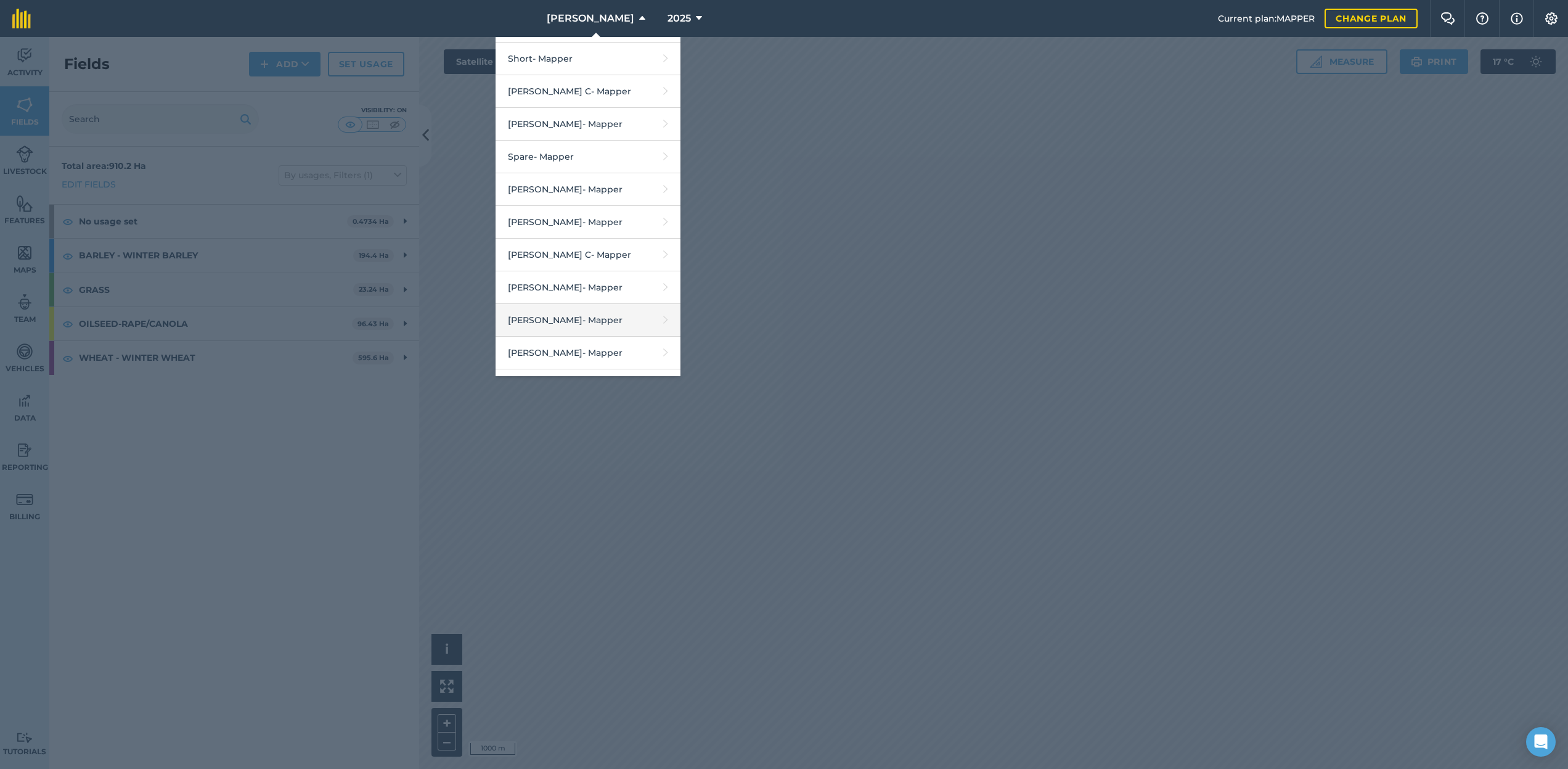
scroll to position [1781, 0]
click at [605, 270] on link "[PERSON_NAME] - Mapper" at bounding box center [588, 287] width 185 height 32
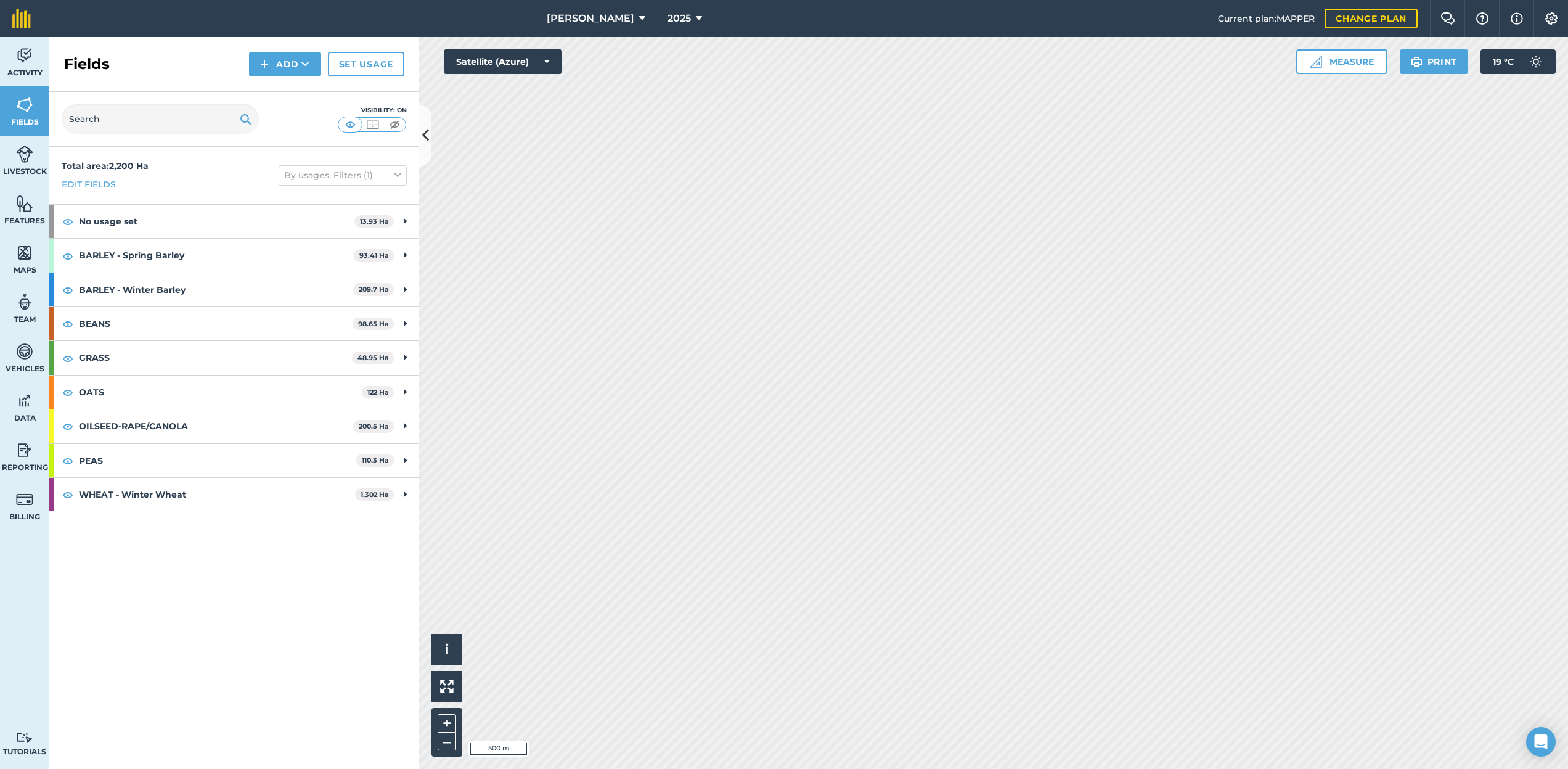
click at [709, 32] on div "[PERSON_NAME] 2025 Current plan : MAPPER Change plan Farm Chat Help Info Settin…" at bounding box center [784, 384] width 1568 height 769
click at [650, 22] on div "2025" at bounding box center [684, 19] width 69 height 37
click at [626, 22] on button "[PERSON_NAME]" at bounding box center [596, 19] width 108 height 37
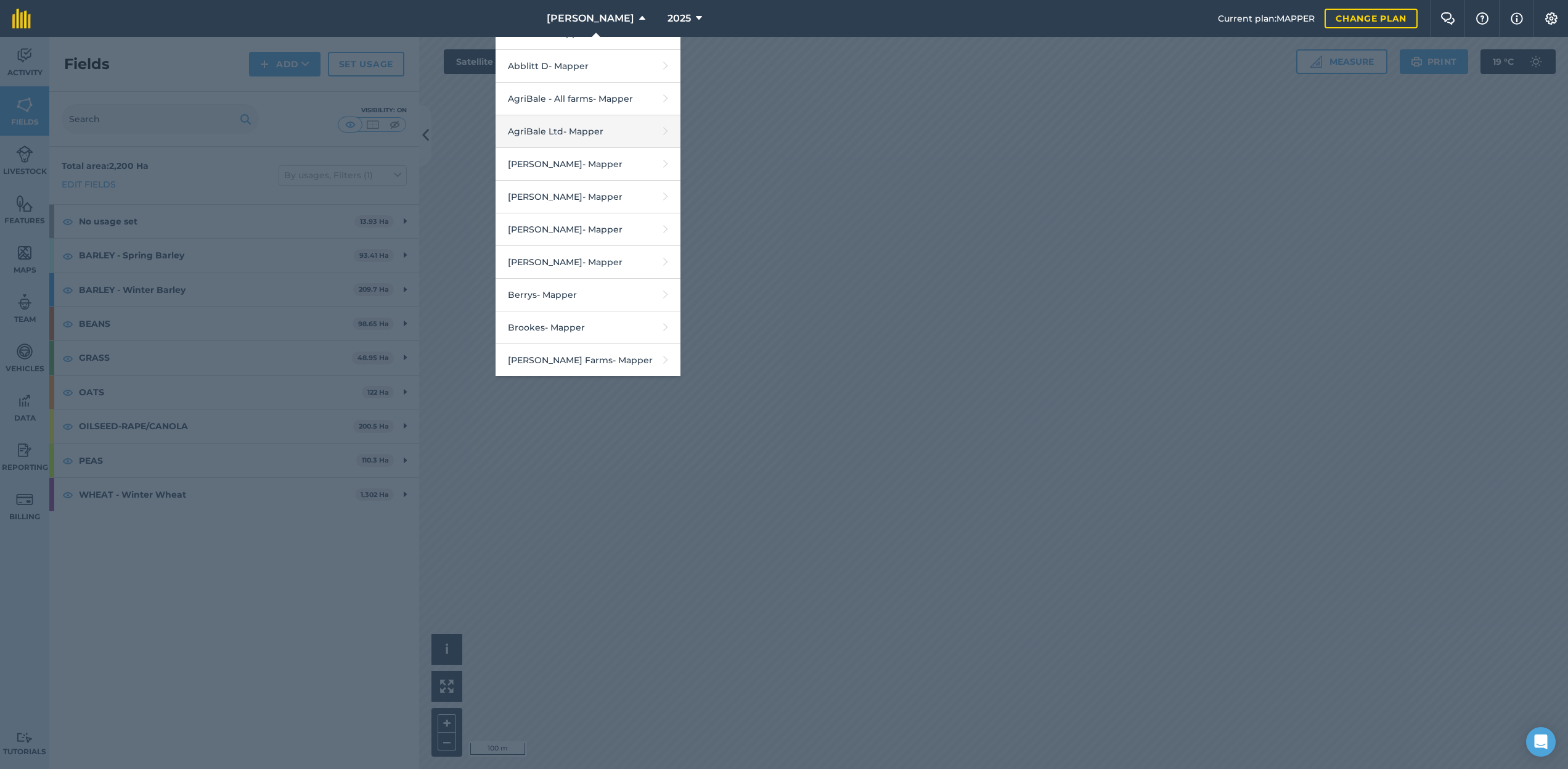
scroll to position [131, 0]
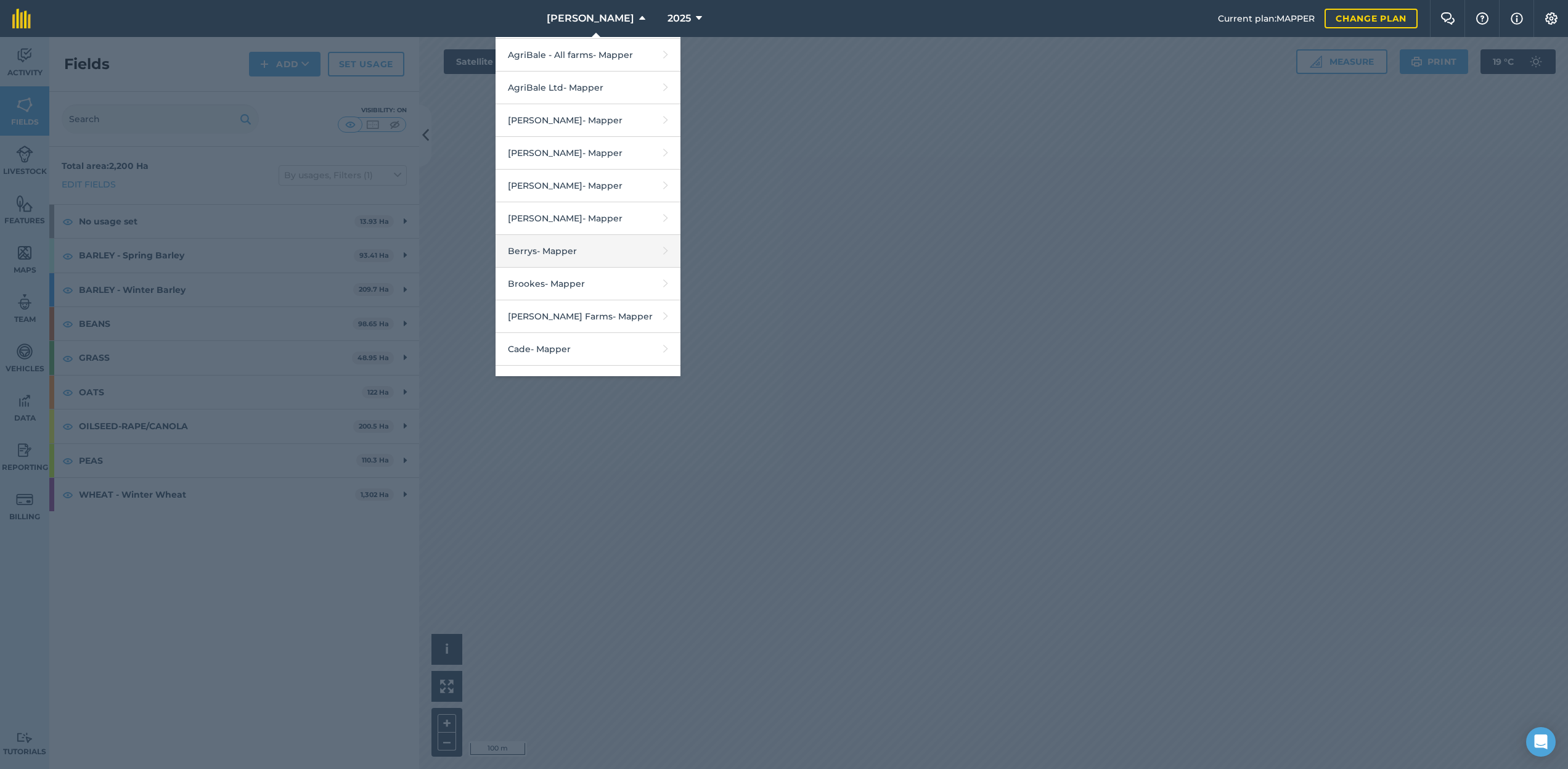
click at [567, 243] on link "Berrys - Mapper" at bounding box center [588, 251] width 185 height 32
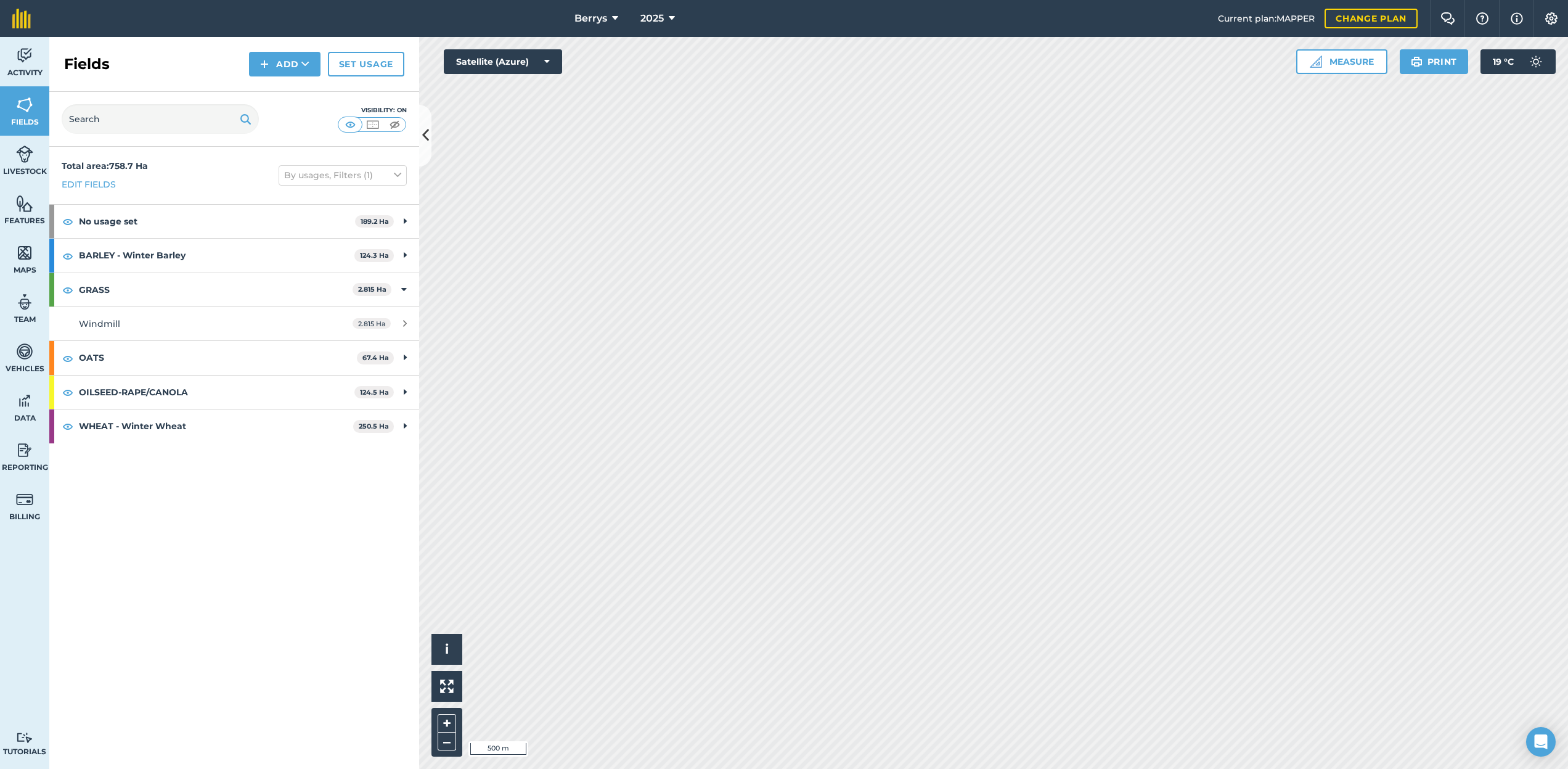
click at [580, 11] on span "Berrys" at bounding box center [591, 19] width 32 height 15
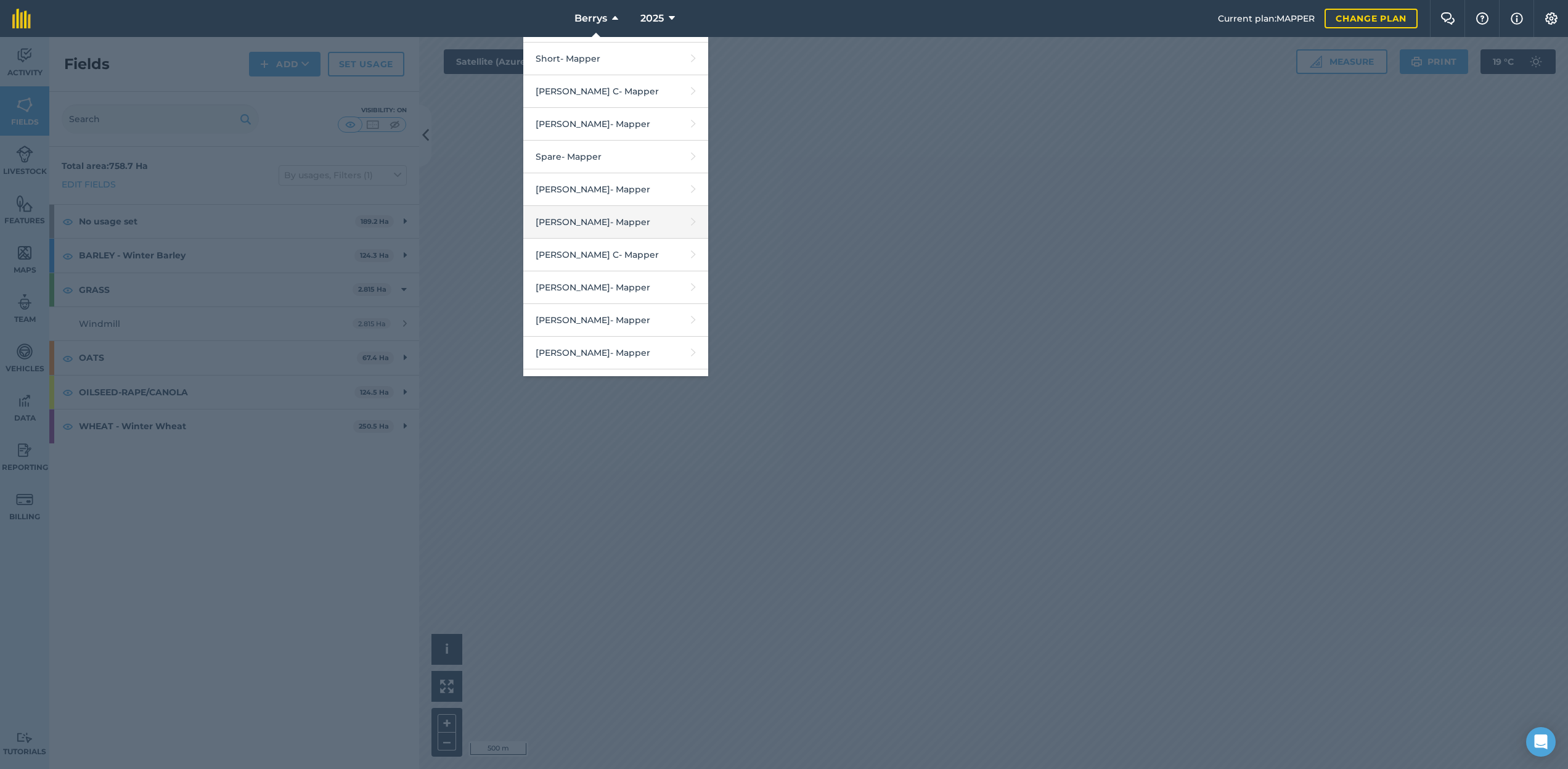
scroll to position [1782, 0]
click at [603, 269] on link "[PERSON_NAME] - Mapper" at bounding box center [615, 285] width 185 height 32
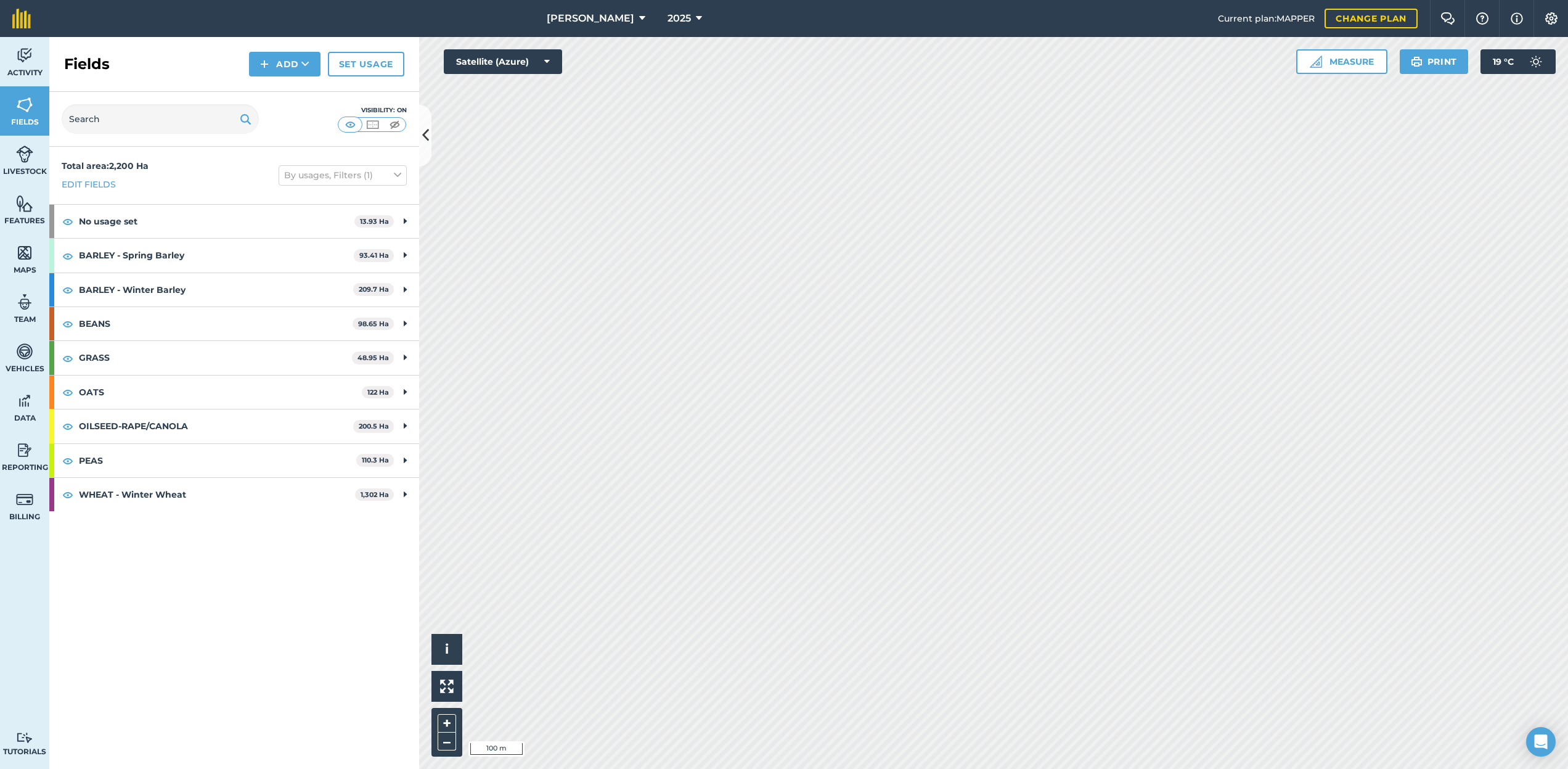
click at [578, 16] on span "[PERSON_NAME]" at bounding box center [590, 19] width 87 height 15
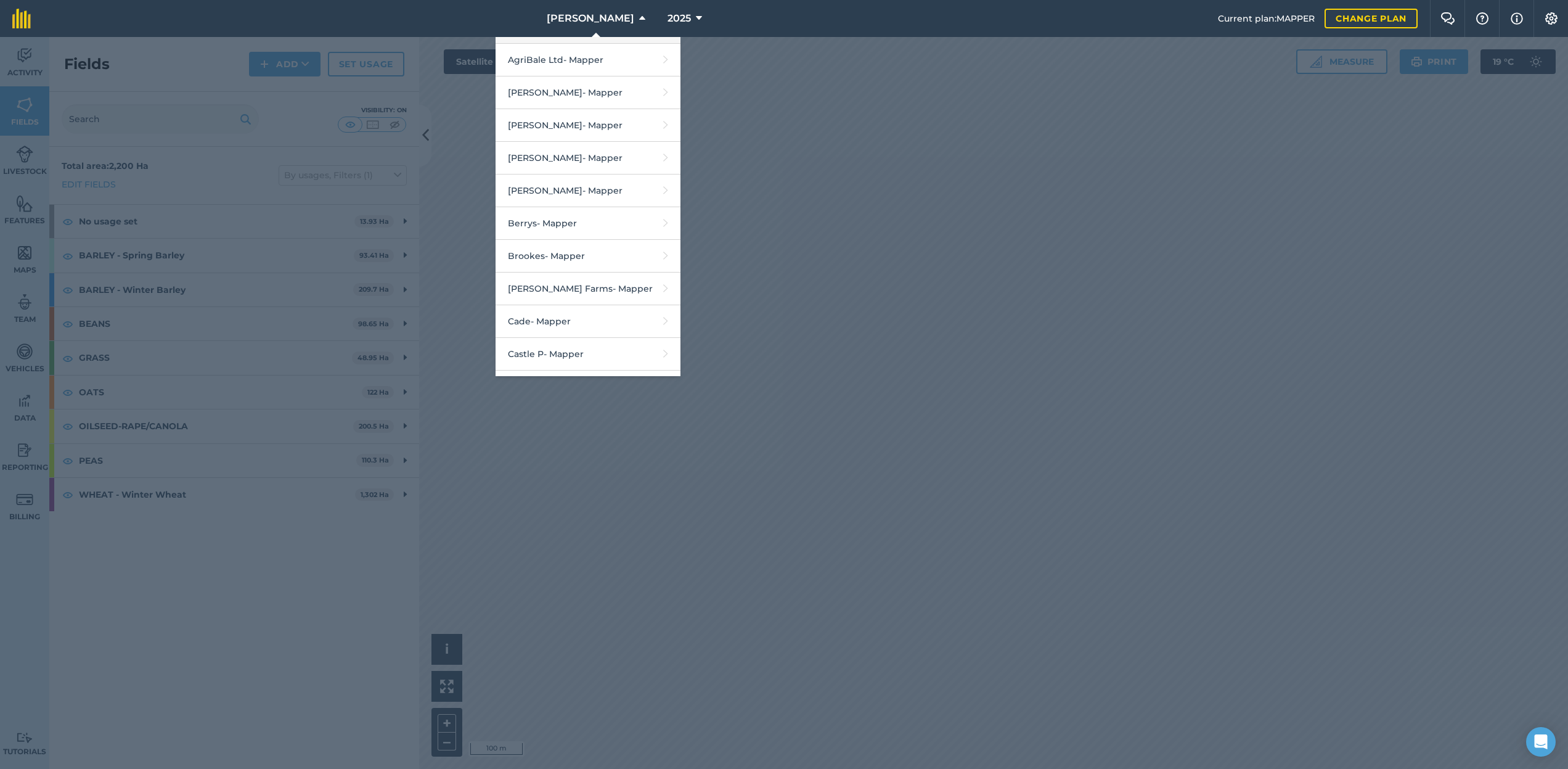
scroll to position [159, 0]
click at [578, 215] on link "Berrys - Mapper" at bounding box center [588, 223] width 185 height 32
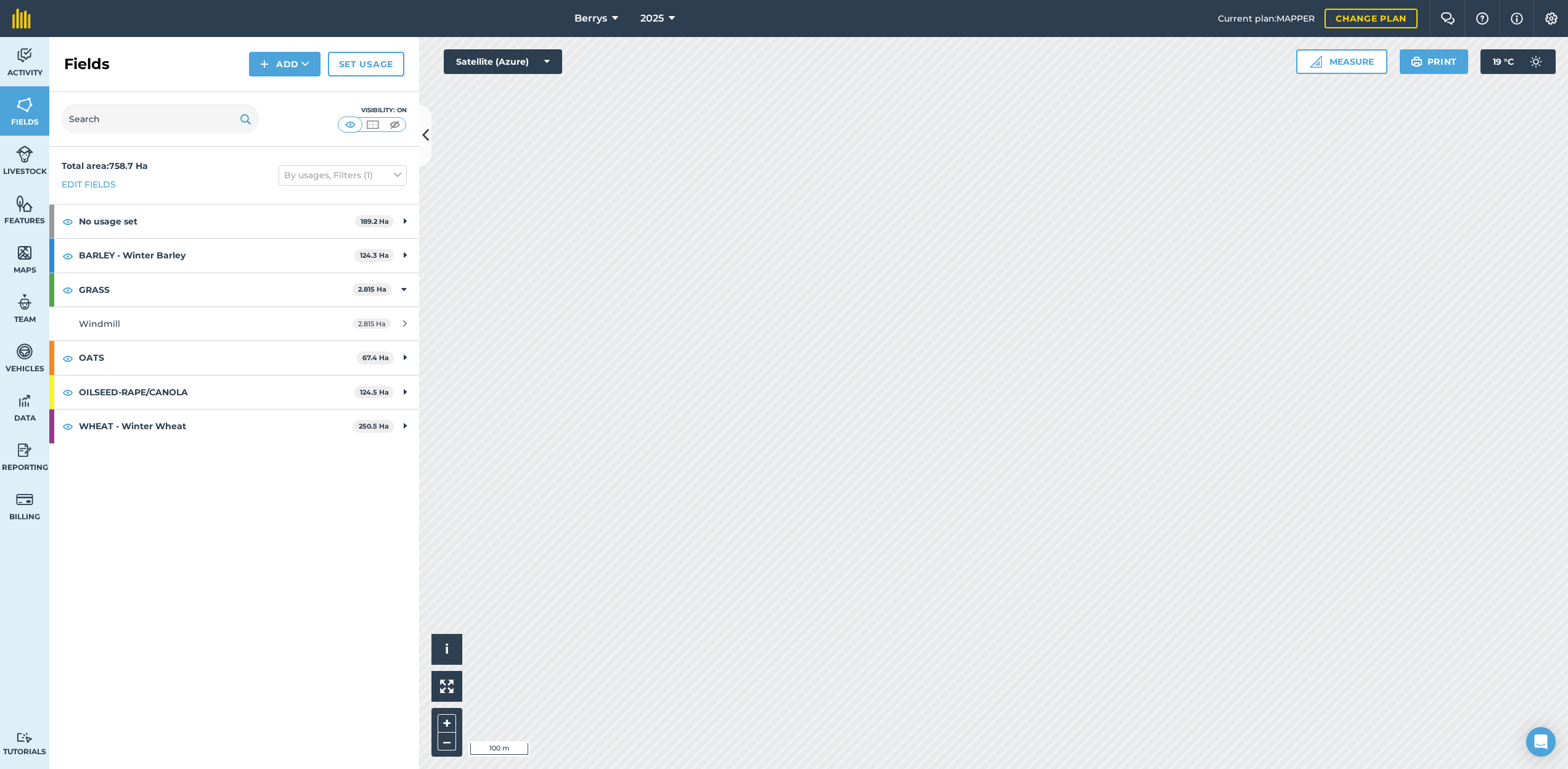
click at [390, 64] on link "Set usage" at bounding box center [366, 64] width 76 height 24
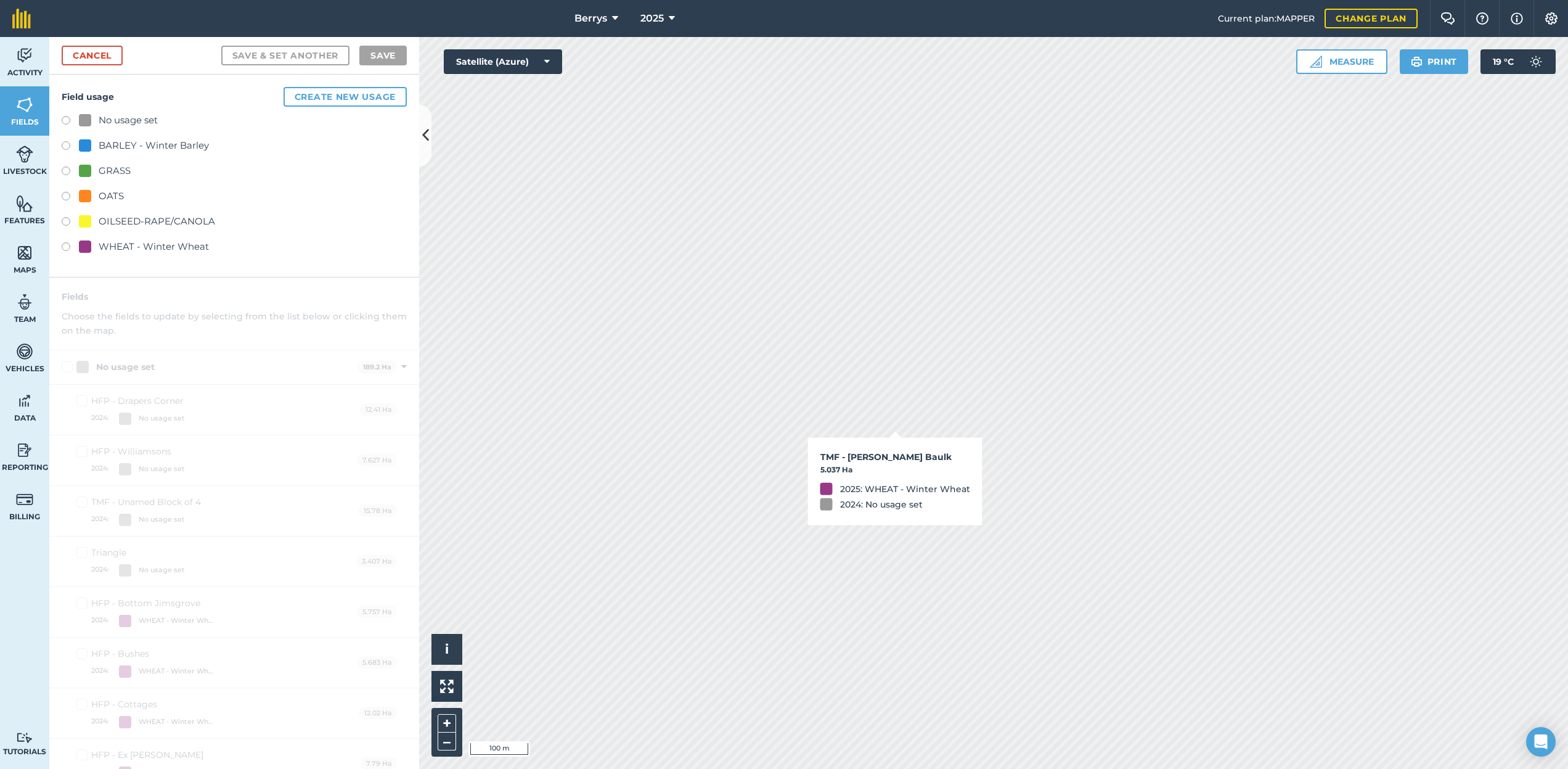
checkbox input "true"
click at [66, 117] on label at bounding box center [70, 121] width 17 height 12
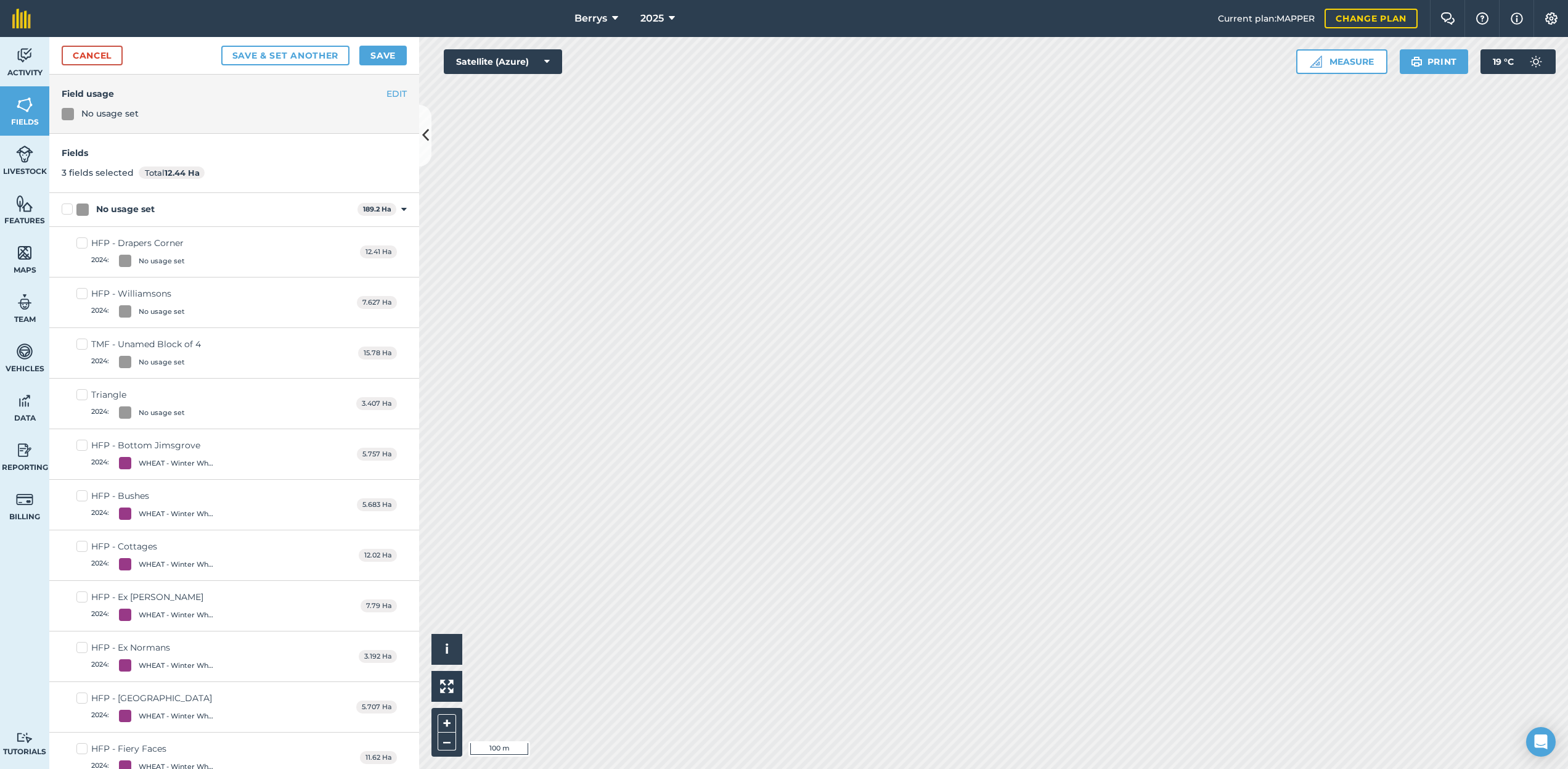
click at [380, 52] on button "Save" at bounding box center [383, 55] width 48 height 19
